Goal: Transaction & Acquisition: Download file/media

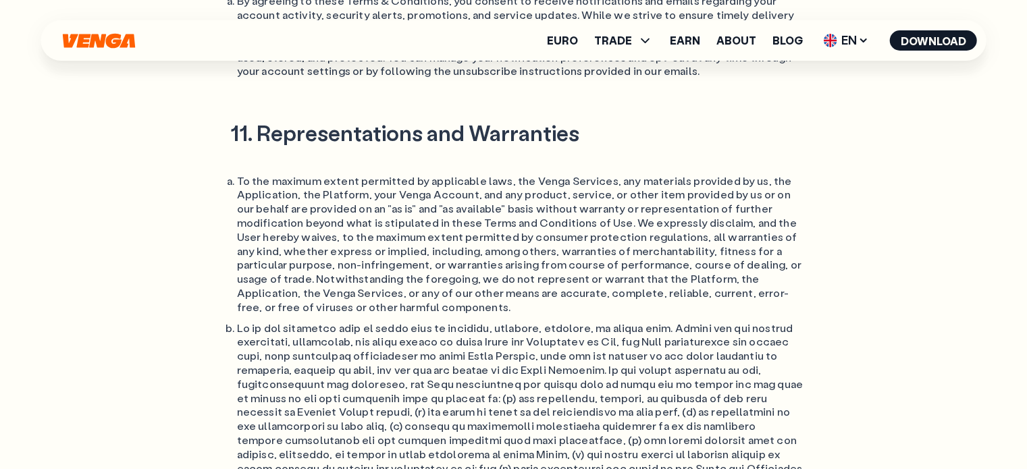
scroll to position [9482, 0]
click at [113, 33] on icon "Home" at bounding box center [99, 41] width 76 height 16
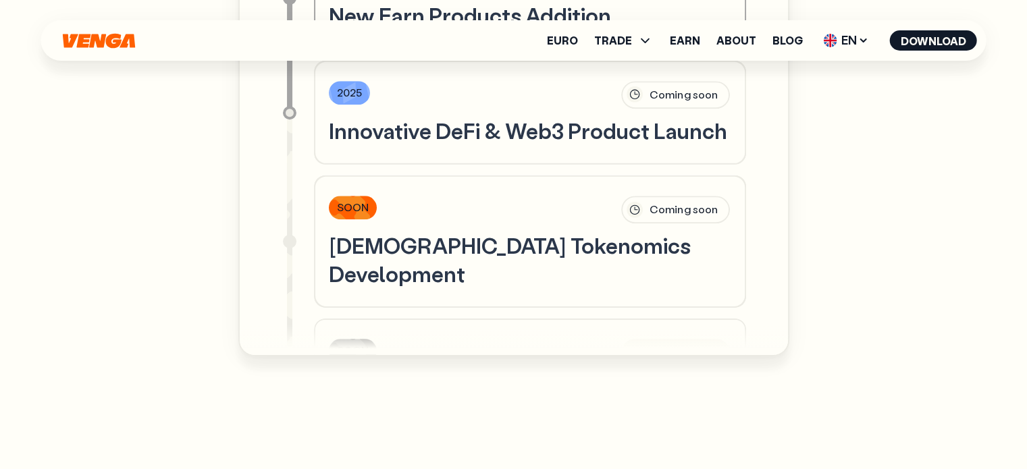
scroll to position [992, 0]
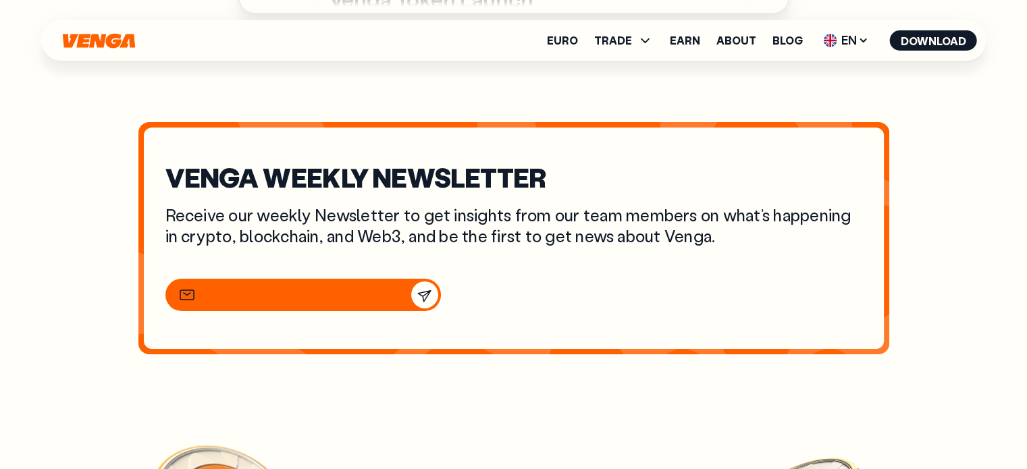
click at [240, 302] on input "email" at bounding box center [264, 295] width 122 height 15
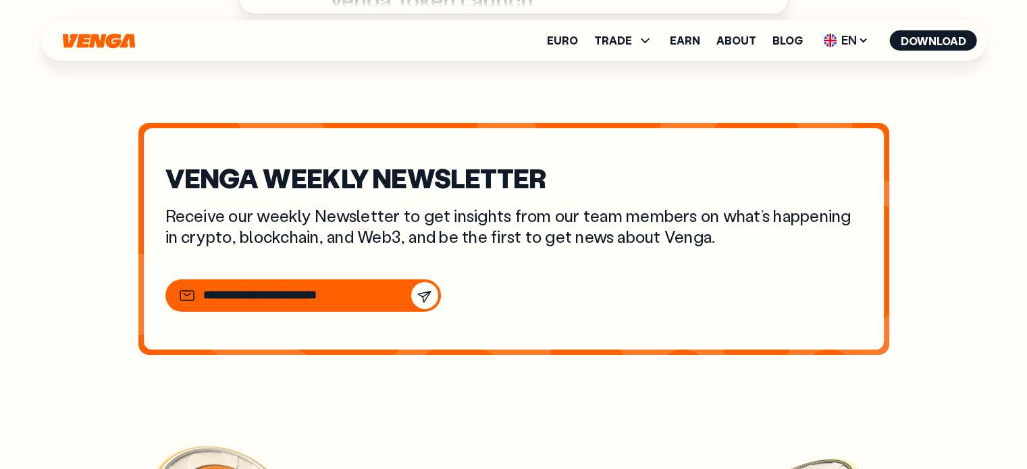
click at [501, 243] on p "Receive our weekly Newsletter to get insights from our team members on what’s h…" at bounding box center [513, 226] width 697 height 42
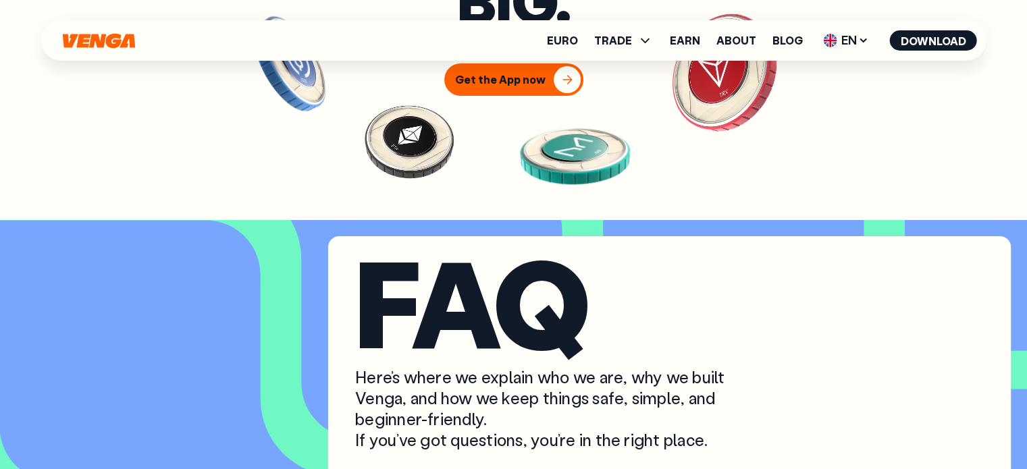
scroll to position [5202, 0]
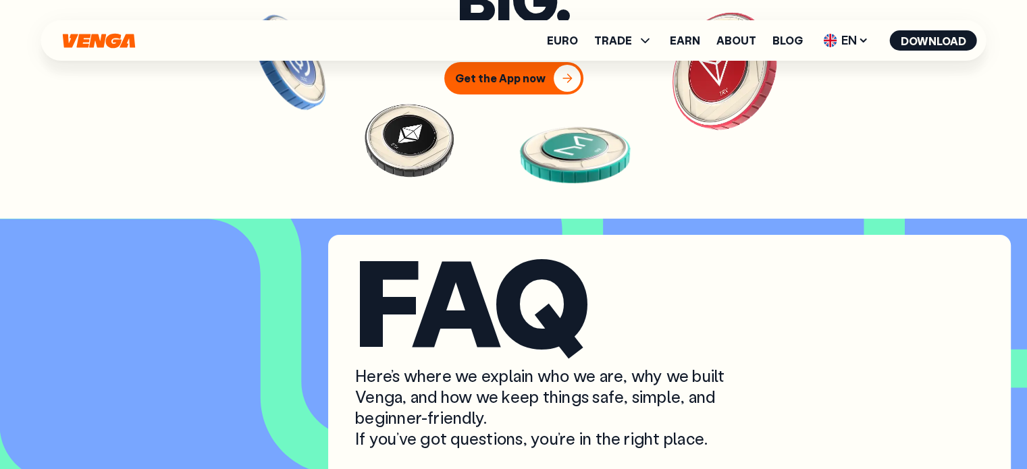
click at [506, 85] on div "Get the App now" at bounding box center [500, 79] width 90 height 14
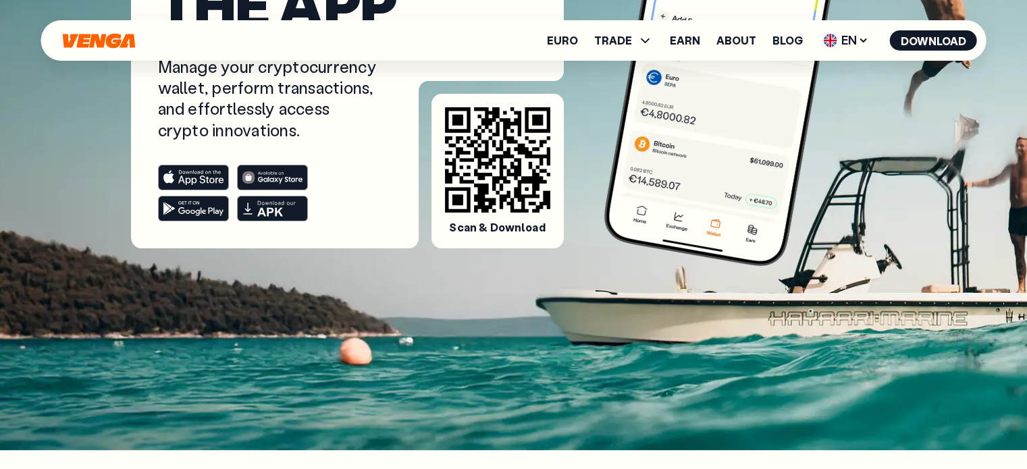
scroll to position [270, 0]
drag, startPoint x: 146, startPoint y: 266, endPoint x: 527, endPoint y: 274, distance: 380.8
click at [505, 275] on div "Download the app Manage your cryptocurrency wallet, perform transactions, and e…" at bounding box center [514, 90] width 972 height 720
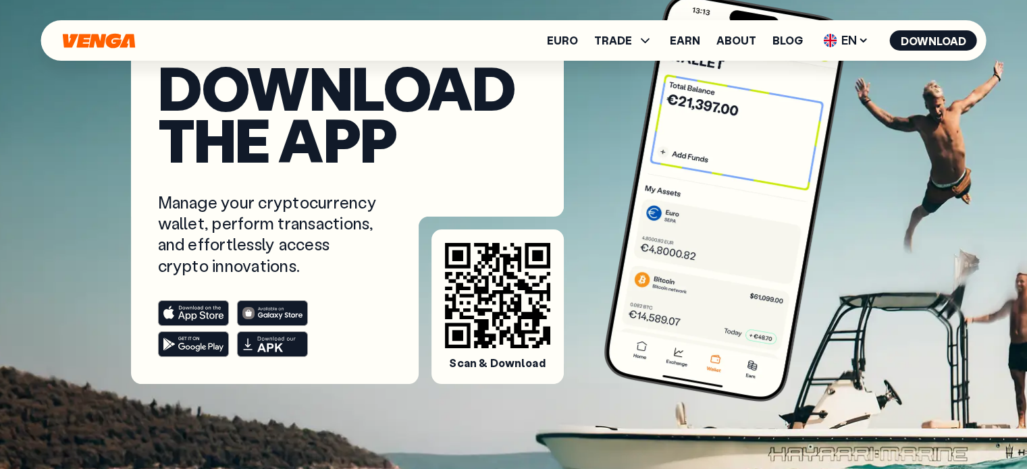
scroll to position [135, 0]
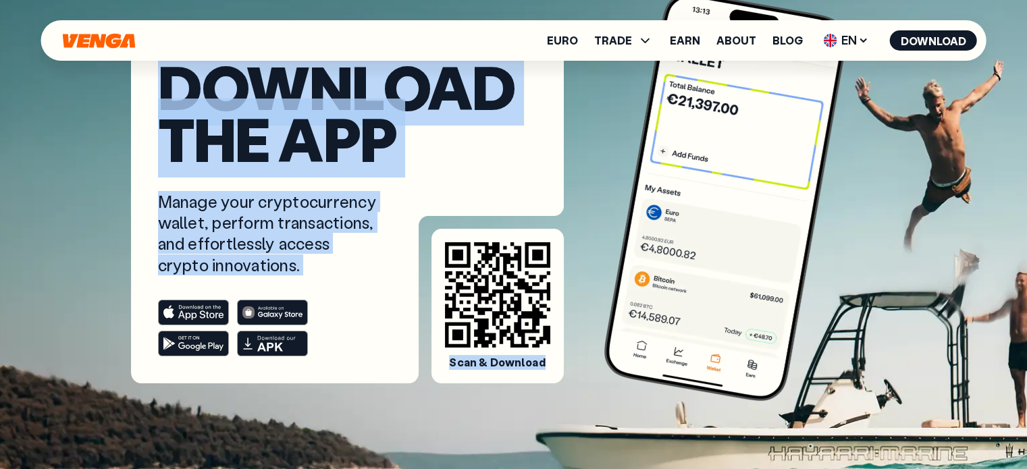
drag, startPoint x: 159, startPoint y: 99, endPoint x: 552, endPoint y: 374, distance: 479.4
click at [552, 374] on article "Download the app Manage your cryptocurrency wallet, perform transactions, and e…" at bounding box center [347, 209] width 433 height 350
click at [325, 274] on p "Manage your cryptocurrency wallet, perform transactions, and effortlessly acces…" at bounding box center [268, 233] width 221 height 84
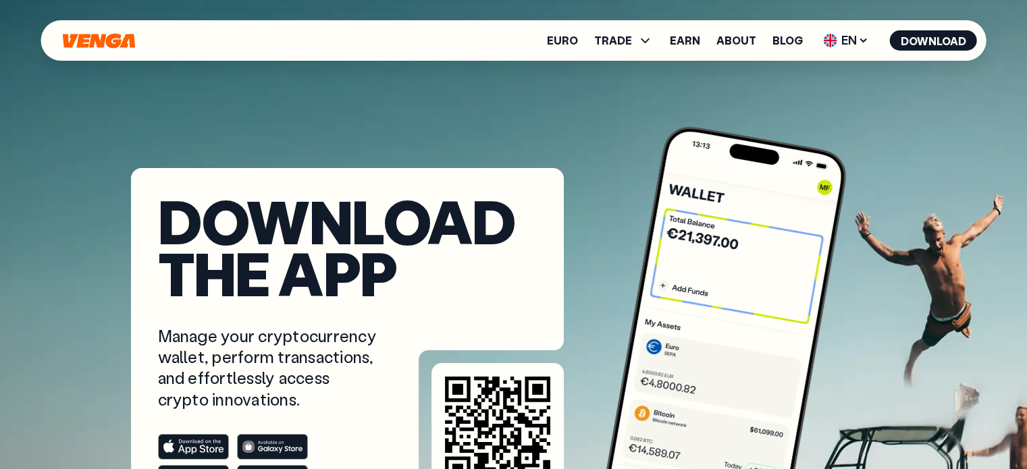
scroll to position [0, 0]
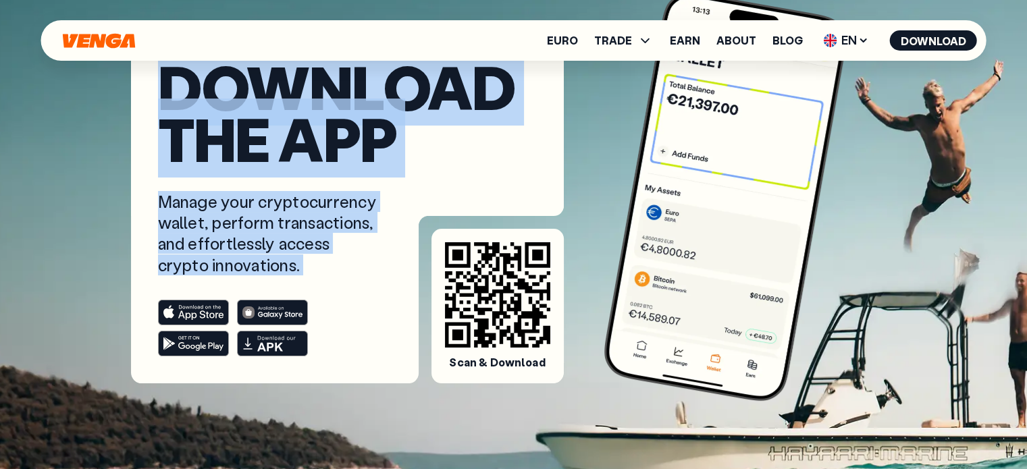
drag, startPoint x: 162, startPoint y: 102, endPoint x: 577, endPoint y: 379, distance: 499.3
click at [577, 379] on div "Download the app Manage your cryptocurrency wallet, perform transactions, and e…" at bounding box center [514, 124] width 940 height 518
click at [298, 405] on div "Download the app Manage your cryptocurrency wallet, perform transactions, and e…" at bounding box center [514, 225] width 972 height 720
